Goal: Download file/media

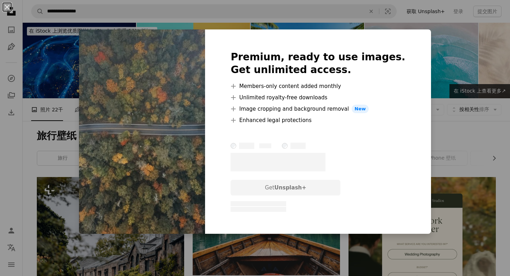
scroll to position [4579, 0]
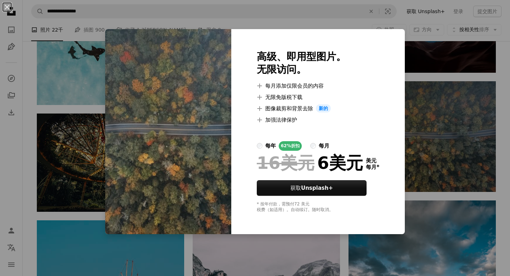
click at [348, 18] on div "An X shape 高级、即用型图片。 无限访问。 A plus sign 每月添加仅限会员的内容 A plus sign 无限免版税下载 A plus s…" at bounding box center [255, 138] width 510 height 276
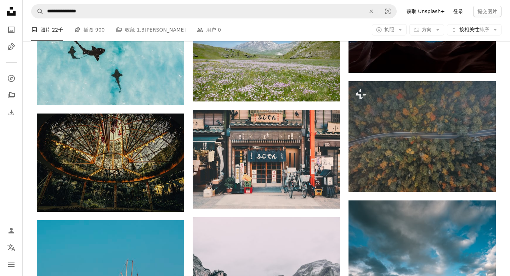
click at [460, 11] on font "登录" at bounding box center [459, 12] width 10 height 6
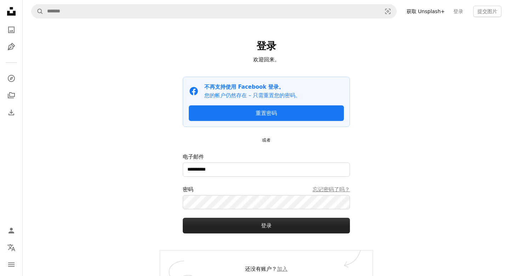
click at [250, 226] on button "登录" at bounding box center [266, 226] width 167 height 16
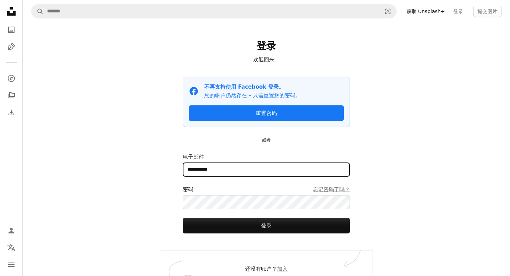
type input "**********"
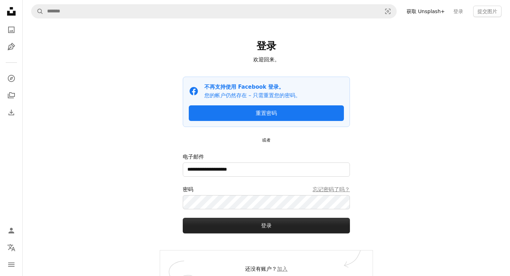
click at [239, 229] on button "登录" at bounding box center [266, 226] width 167 height 16
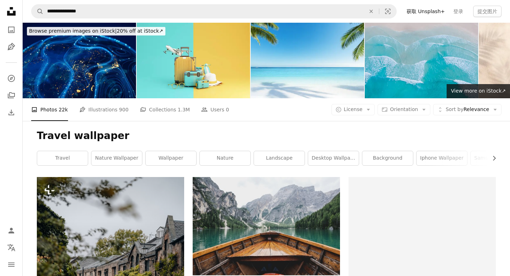
scroll to position [4579, 0]
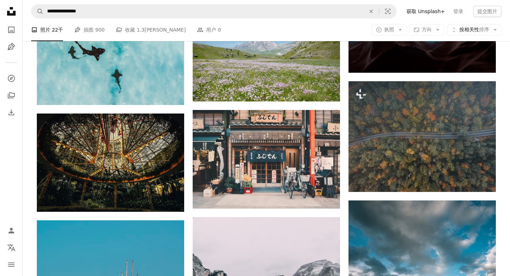
click at [11, 16] on icon "Unsplash logo Unsplash Home" at bounding box center [11, 11] width 14 height 14
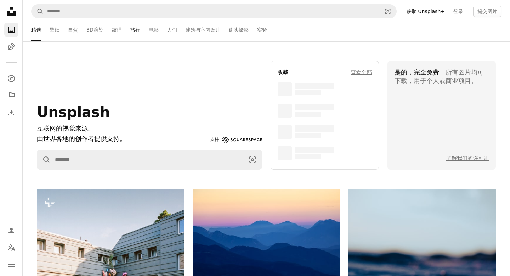
click at [139, 32] on font "旅行" at bounding box center [135, 30] width 10 height 6
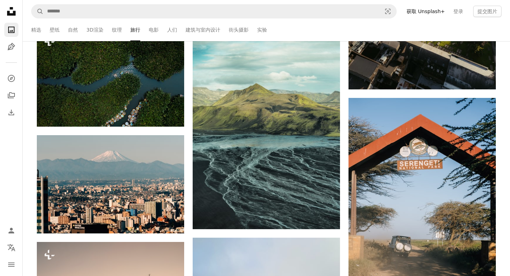
scroll to position [1875, 0]
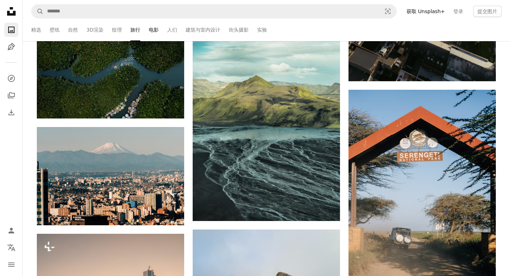
click at [155, 36] on link "电影" at bounding box center [154, 29] width 10 height 23
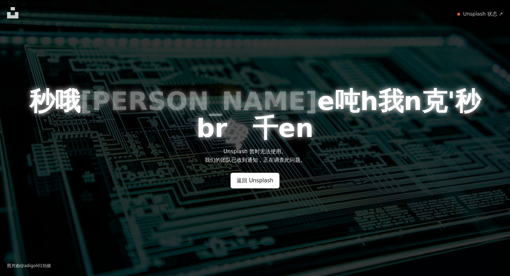
click at [256, 175] on div "秒 哦 米 e 吨 h 我 n 克 ' 秒 b r 哦 千 e n Unsplash 暂时无法使用。 我们的团队已收到通知，正在调查此问题。 返回 Unspl…" at bounding box center [255, 138] width 510 height 276
click at [254, 177] on font "返回 Unsplash" at bounding box center [255, 180] width 36 height 6
